Goal: Information Seeking & Learning: Learn about a topic

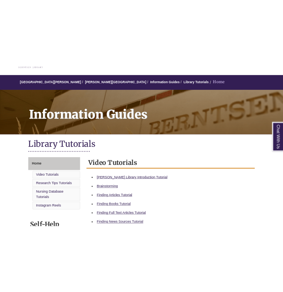
scroll to position [73, 0]
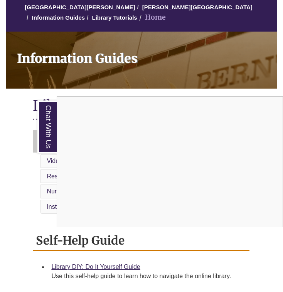
click at [28, 123] on div "Chat With Us" at bounding box center [141, 146] width 283 height 292
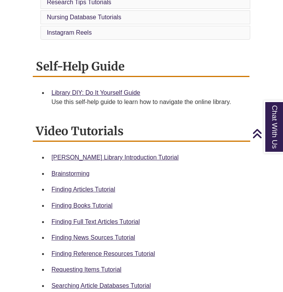
scroll to position [249, 0]
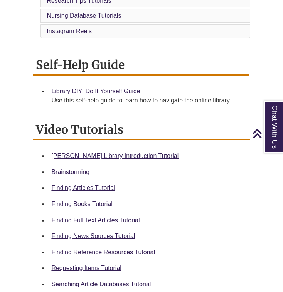
click at [93, 201] on link "Finding Books Tutorial" at bounding box center [81, 204] width 61 height 7
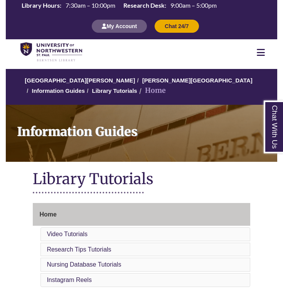
scroll to position [0, 0]
click at [156, 78] on link "[PERSON_NAME][GEOGRAPHIC_DATA]" at bounding box center [197, 80] width 110 height 7
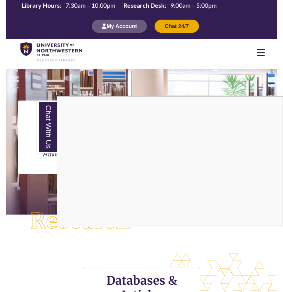
click at [25, 139] on div "Chat With Us" at bounding box center [141, 146] width 283 height 292
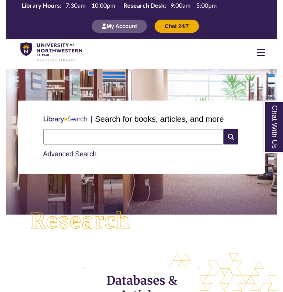
click at [81, 133] on input "text" at bounding box center [133, 136] width 181 height 15
type input "*"
type input "**********"
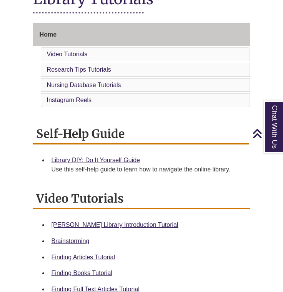
scroll to position [180, 0]
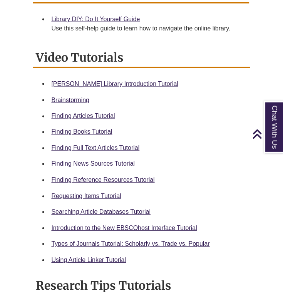
scroll to position [372, 0]
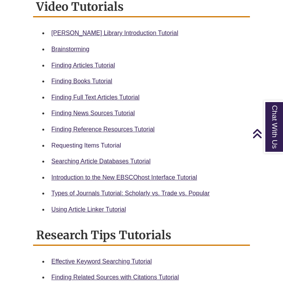
click at [100, 142] on link "Requesting Items Tutorial" at bounding box center [87, 145] width 70 height 7
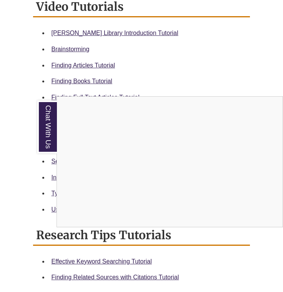
click at [25, 87] on div "Chat With Us" at bounding box center [141, 146] width 283 height 292
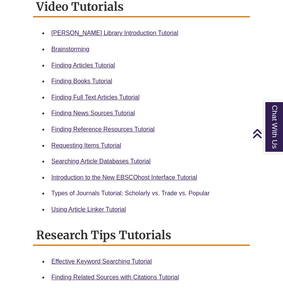
click at [136, 190] on link "Types of Journals Tutorial: Scholarly vs. Trade vs. Popular" at bounding box center [131, 193] width 159 height 7
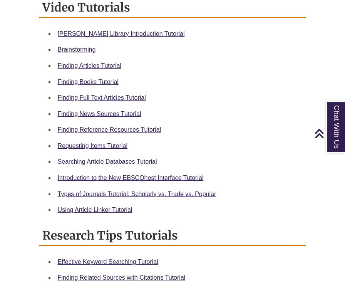
click at [110, 158] on link "Searching Article Databases Tutorial" at bounding box center [107, 161] width 99 height 7
click at [109, 94] on link "Finding Full Text Articles Tutorial" at bounding box center [102, 97] width 88 height 7
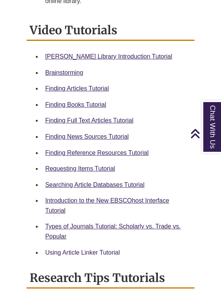
click at [84, 249] on link "Using Article Linker Tutorial" at bounding box center [82, 252] width 75 height 7
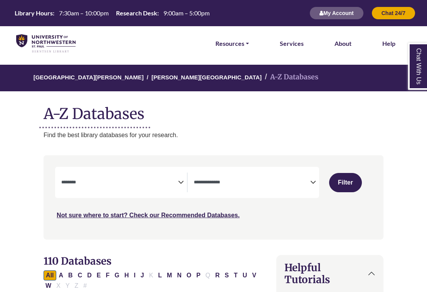
select select "Database Subject Filter"
select select "Database Types Filter"
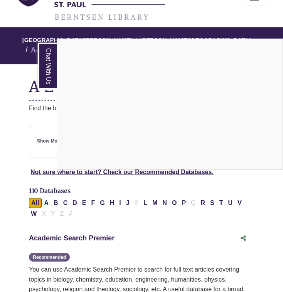
scroll to position [60, 2]
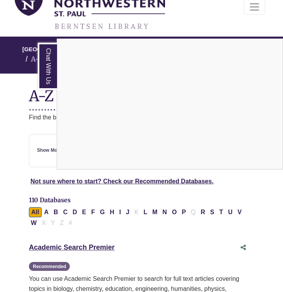
click at [17, 98] on div "Chat With Us" at bounding box center [141, 146] width 283 height 292
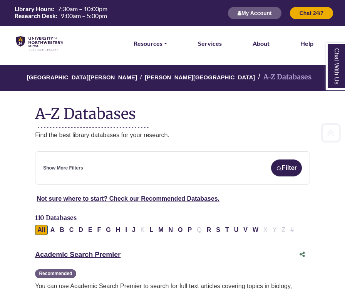
scroll to position [0, 0]
click at [282, 164] on button "Filter" at bounding box center [286, 167] width 31 height 17
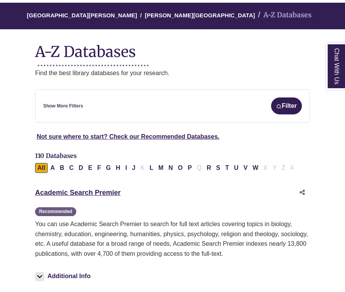
scroll to position [63, 0]
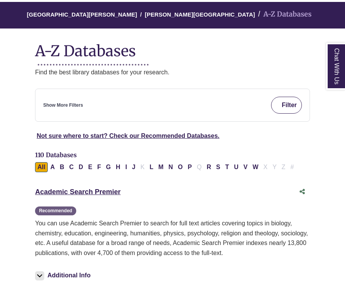
click at [282, 102] on button "Filter" at bounding box center [286, 105] width 31 height 17
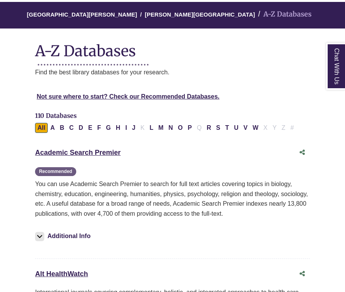
select select "Database Subject Filter"
select select "Database Types Filter"
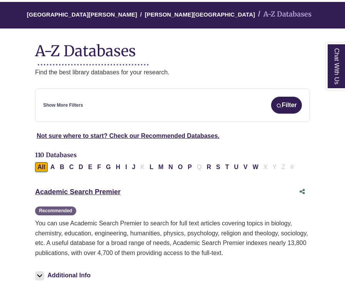
click at [69, 104] on link "Show More Filters" at bounding box center [63, 105] width 40 height 7
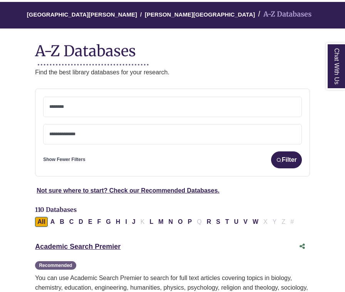
click at [64, 106] on textarea "Search" at bounding box center [172, 107] width 246 height 6
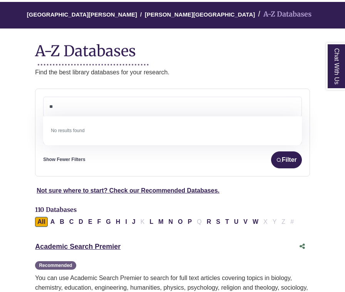
type textarea "*"
type textarea "**********"
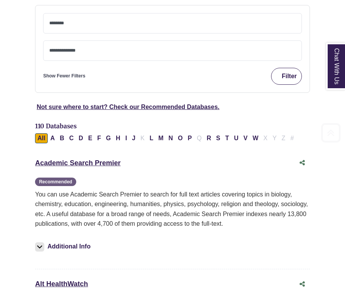
scroll to position [147, 0]
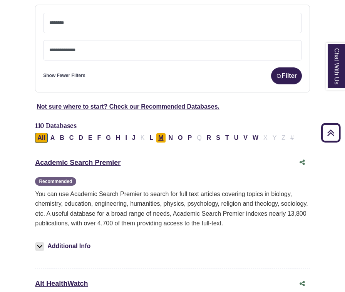
click at [163, 138] on button "M" at bounding box center [161, 138] width 10 height 10
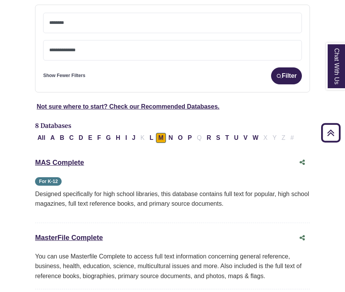
select select "Database Subject Filter"
select select "Database Types Filter"
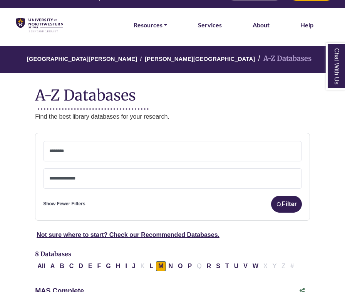
scroll to position [22, 0]
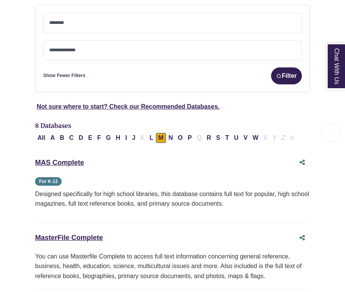
select select "Database Subject Filter"
select select "Database Types Filter"
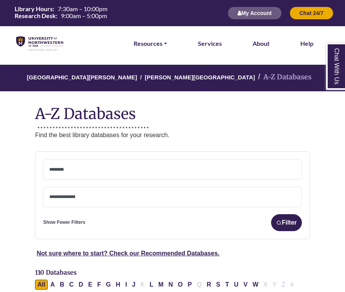
click at [69, 167] on textarea "Search" at bounding box center [172, 170] width 246 height 6
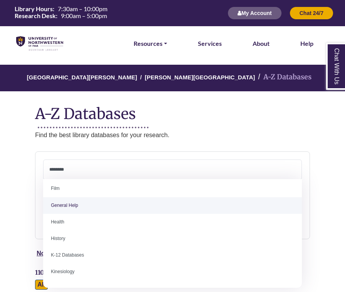
scroll to position [325, 0]
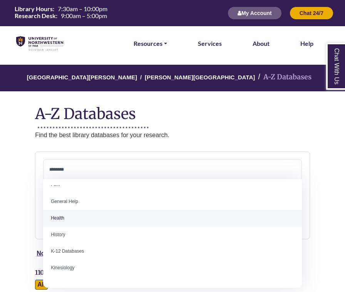
select select "*****"
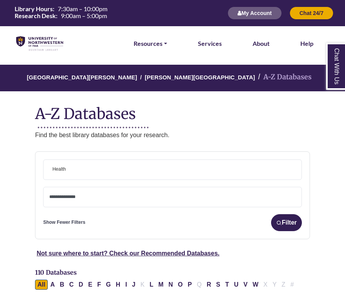
click at [80, 171] on span "× Health" at bounding box center [172, 170] width 246 height 20
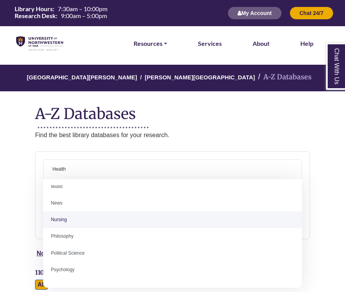
scroll to position [543, 0]
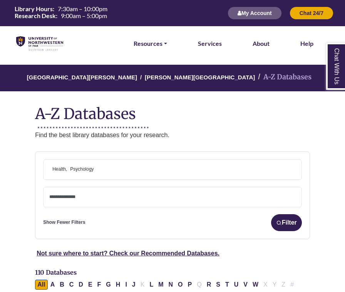
click at [120, 166] on span "× Health × Psychology" at bounding box center [172, 170] width 246 height 20
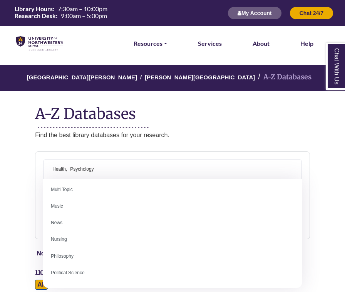
scroll to position [542, 0]
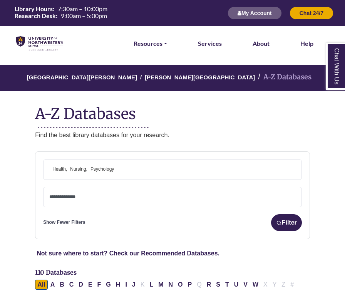
click at [151, 166] on span "× Health × Nursing × Psychology" at bounding box center [172, 170] width 246 height 20
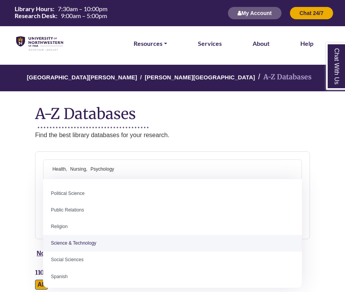
scroll to position [607, 0]
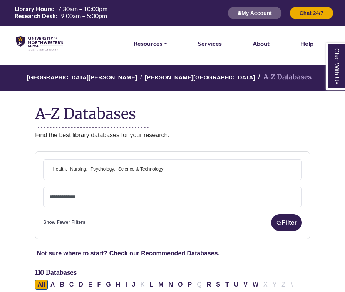
click at [186, 170] on span "× Health × Nursing × Psychology × Science & Technology" at bounding box center [172, 170] width 246 height 20
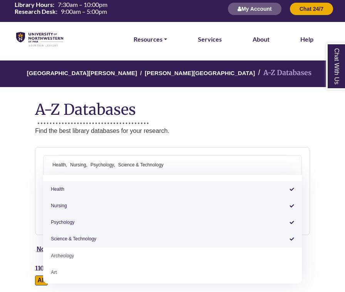
scroll to position [0, 0]
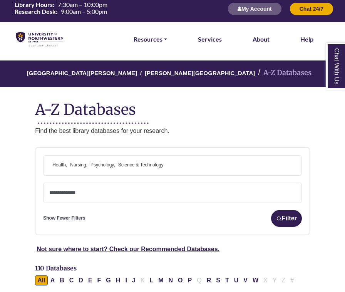
click at [221, 133] on p "Find the best library databases for your research." at bounding box center [172, 131] width 275 height 10
click at [282, 217] on button "Filter" at bounding box center [286, 218] width 31 height 17
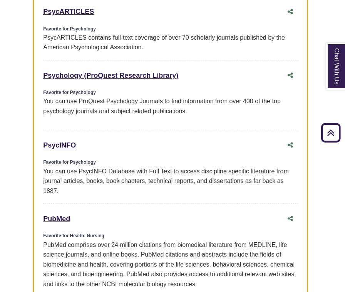
scroll to position [469, 2]
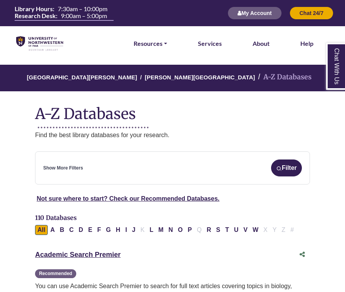
scroll to position [11, 0]
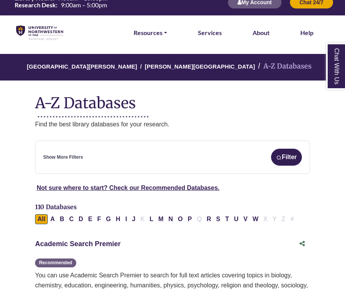
click at [90, 241] on link "Academic Search Premier This link opens in a new window" at bounding box center [77, 244] width 85 height 8
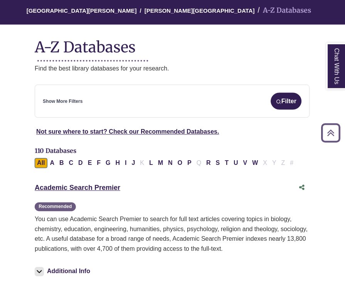
scroll to position [24, 0]
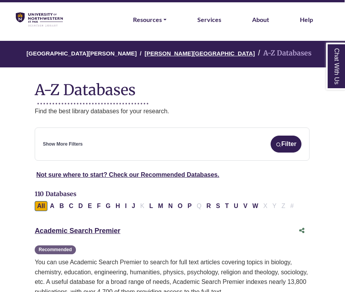
click at [153, 53] on link "[PERSON_NAME][GEOGRAPHIC_DATA]" at bounding box center [199, 53] width 110 height 8
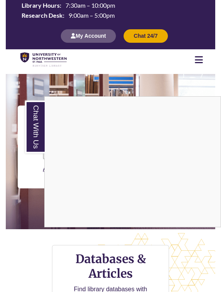
click at [20, 76] on div "Chat With Us" at bounding box center [110, 146] width 221 height 292
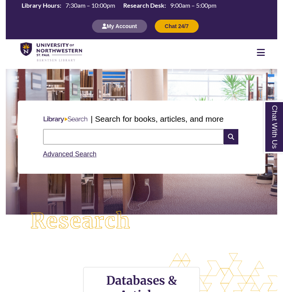
scroll to position [320, 271]
